Goal: Task Accomplishment & Management: Manage account settings

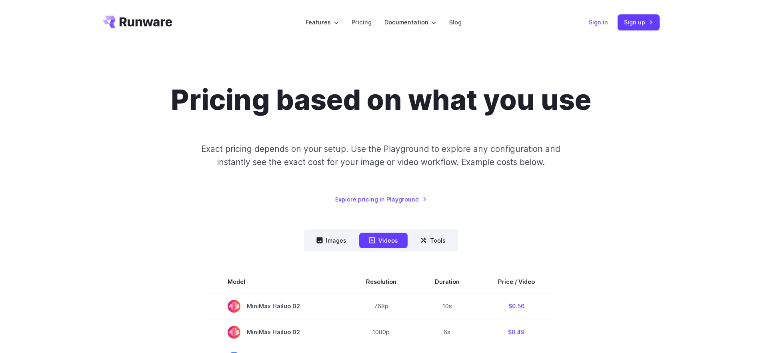
click at [603, 24] on link "Sign in" at bounding box center [598, 22] width 19 height 9
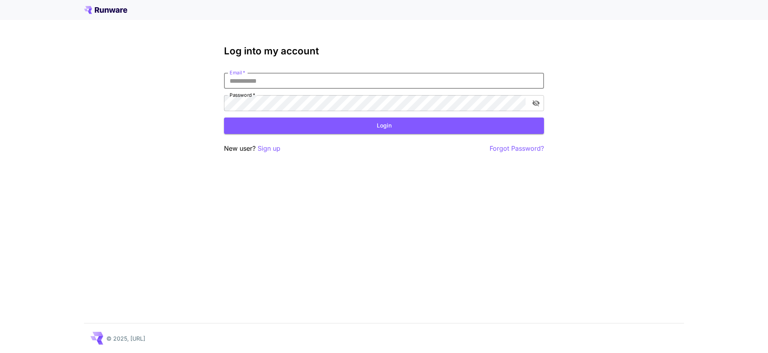
click at [314, 80] on input "Email   *" at bounding box center [384, 81] width 320 height 16
type input "**********"
click at [437, 128] on button "Login" at bounding box center [384, 126] width 320 height 16
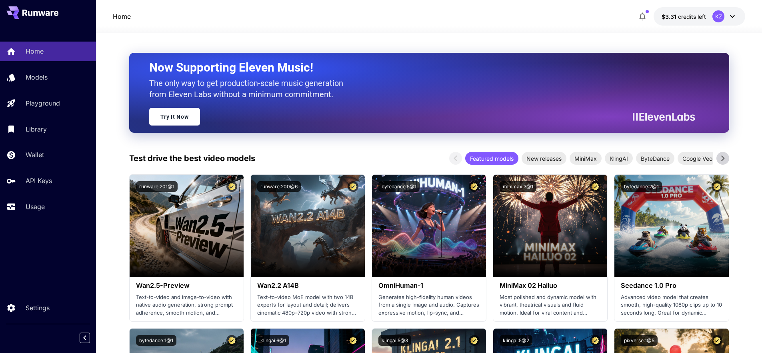
scroll to position [52, 0]
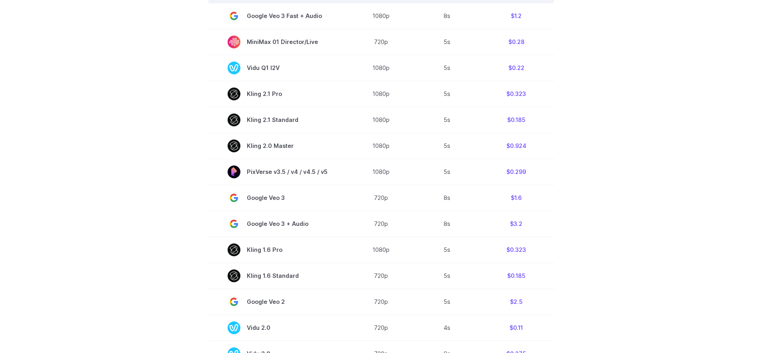
scroll to position [531, 0]
